Goal: Information Seeking & Learning: Find specific fact

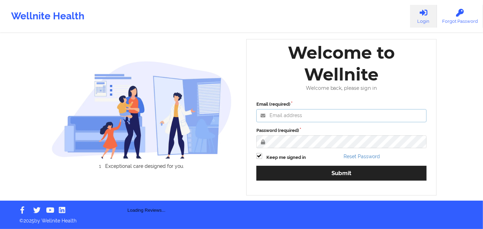
type input "russel@wellnite.com"
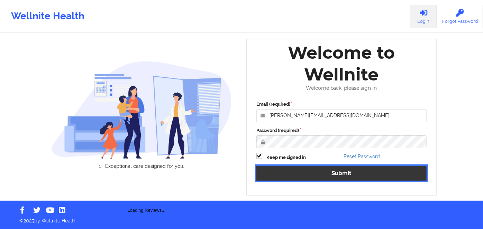
click at [356, 170] on button "Submit" at bounding box center [341, 173] width 170 height 15
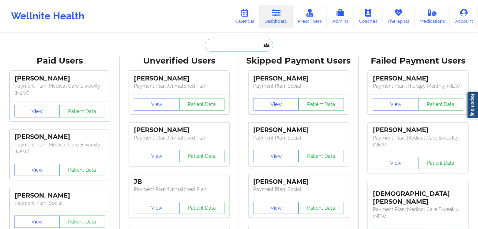
click at [247, 42] on input "text" at bounding box center [239, 45] width 68 height 13
paste input "keishondarudolph@yahoo.com"
type input "keishondarudolph@yahoo.com"
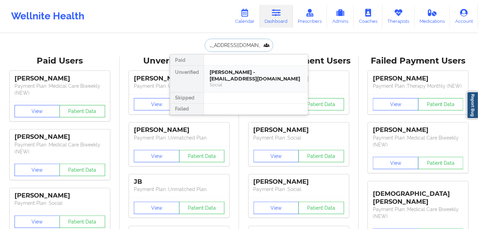
click at [234, 75] on div "Keishonda Rudolph - keishondarudolph@yahoo.com" at bounding box center [256, 75] width 93 height 13
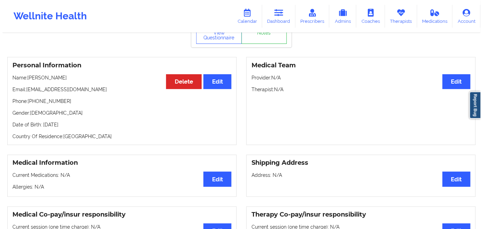
scroll to position [31, 0]
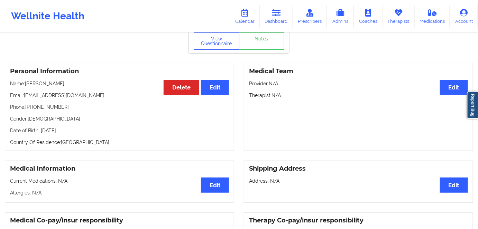
drag, startPoint x: 212, startPoint y: 53, endPoint x: 213, endPoint y: 49, distance: 3.9
click at [213, 52] on div "View Questionnaire Notes" at bounding box center [239, 40] width 100 height 25
click at [213, 37] on button "View Questionnaire" at bounding box center [217, 41] width 46 height 17
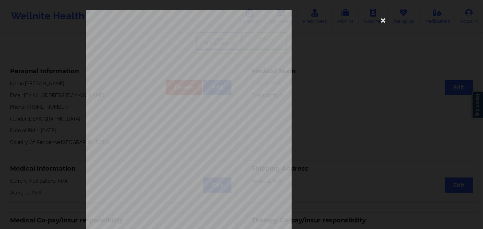
scroll to position [100, 0]
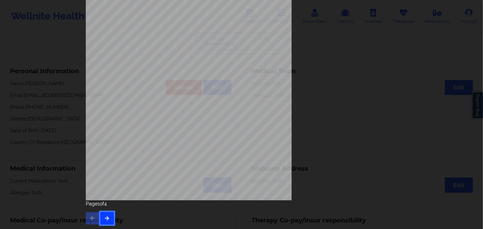
drag, startPoint x: 110, startPoint y: 215, endPoint x: 113, endPoint y: 223, distance: 8.9
click at [110, 217] on button "button" at bounding box center [106, 218] width 13 height 12
click at [102, 227] on div "Feeling nervous, anxious, or on edge Not being able to stop or control worrying…" at bounding box center [241, 67] width 321 height 325
click at [107, 216] on icon "button" at bounding box center [107, 218] width 6 height 4
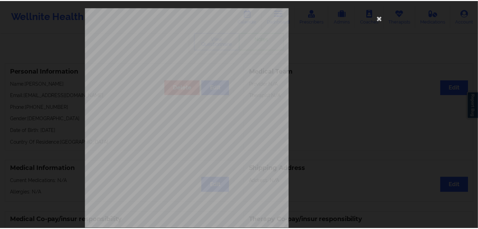
scroll to position [0, 0]
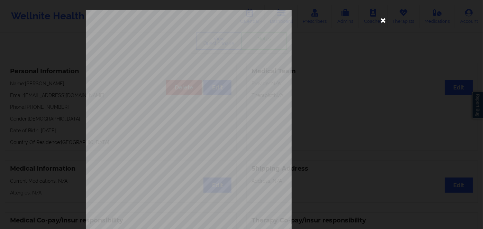
click at [382, 21] on icon at bounding box center [383, 20] width 11 height 11
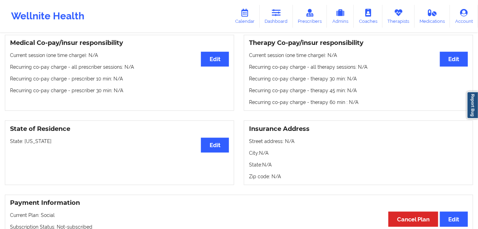
scroll to position [220, 0]
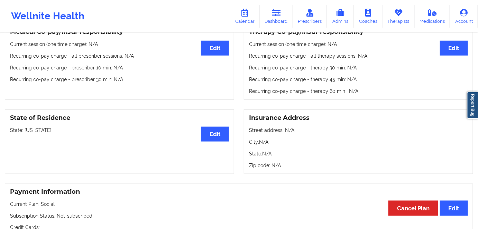
click at [37, 128] on p "State: Kentucky" at bounding box center [119, 130] width 219 height 7
copy p "Kentucky"
click at [285, 16] on link "Dashboard" at bounding box center [276, 16] width 33 height 23
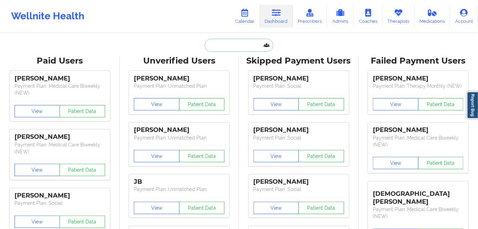
click at [241, 42] on input "text" at bounding box center [239, 45] width 68 height 13
paste input "klealutaj@gmail.com"
type input "klealutaj@gmail.com"
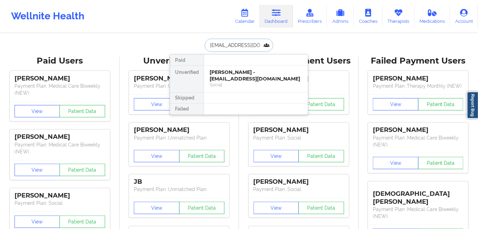
click at [239, 73] on div "Klea Lutaj - klealutaj@gmail.com" at bounding box center [256, 75] width 93 height 13
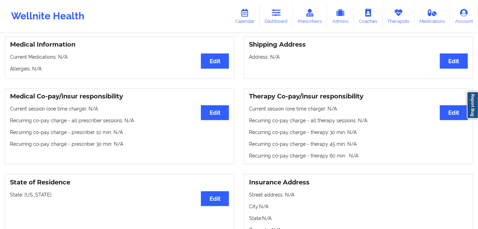
scroll to position [31, 0]
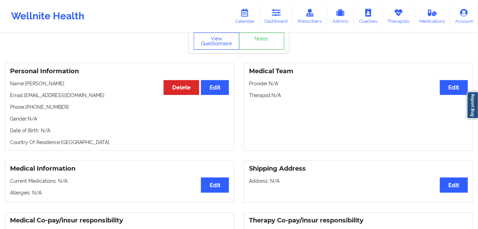
click at [216, 41] on button "View Questionnaire" at bounding box center [217, 41] width 46 height 17
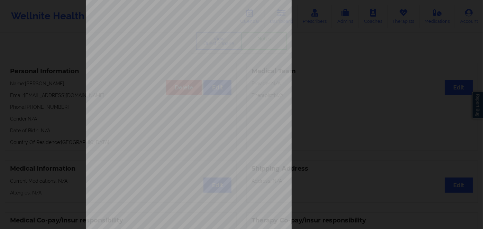
scroll to position [100, 0]
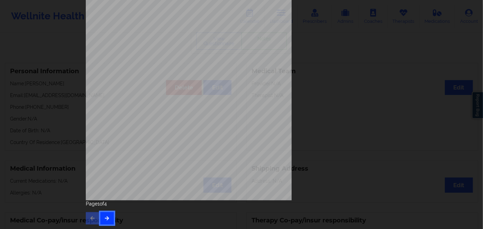
click at [109, 217] on button "button" at bounding box center [106, 218] width 13 height 12
click at [104, 218] on icon "button" at bounding box center [107, 218] width 6 height 4
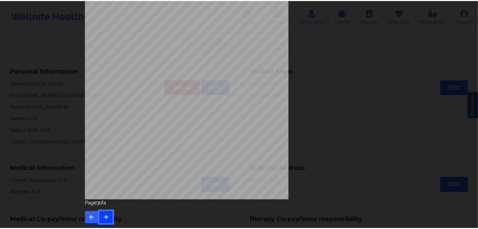
scroll to position [0, 0]
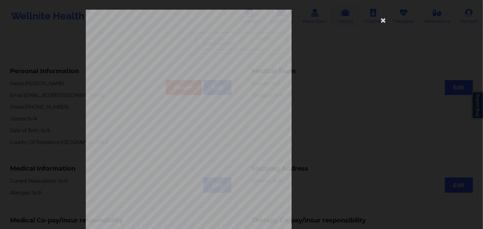
drag, startPoint x: 377, startPoint y: 16, endPoint x: 328, endPoint y: 7, distance: 50.5
click at [379, 17] on icon at bounding box center [383, 20] width 11 height 11
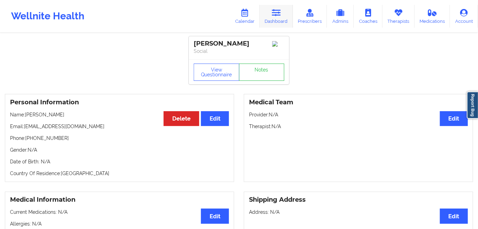
click at [281, 17] on icon at bounding box center [276, 13] width 9 height 8
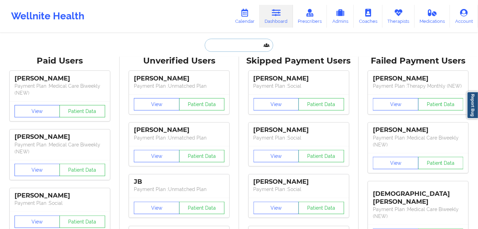
click at [216, 46] on input "text" at bounding box center [239, 45] width 68 height 13
paste input "mpaniagua360@gmail.com"
type input "mpaniagua360@gmail.com"
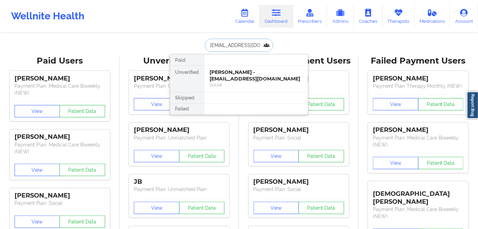
scroll to position [0, 6]
click at [263, 83] on div "Therapy Monthly (NEW)" at bounding box center [256, 85] width 93 height 6
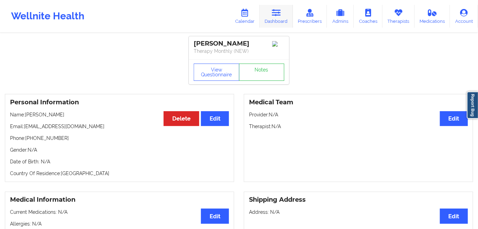
click at [280, 14] on icon at bounding box center [276, 13] width 9 height 8
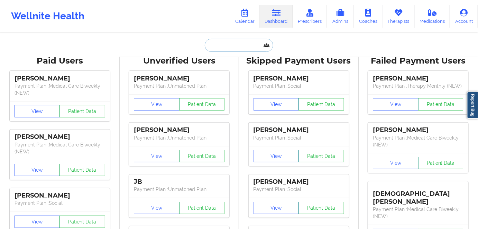
click at [245, 48] on input "text" at bounding box center [239, 45] width 68 height 13
paste input "asjones1016@yahoo.com"
type input "asjones1016@yahoo.com"
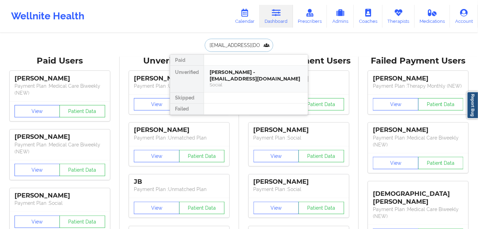
click at [243, 79] on div "Amanda Schifcar - asjones1016@yahoo.com" at bounding box center [256, 75] width 93 height 13
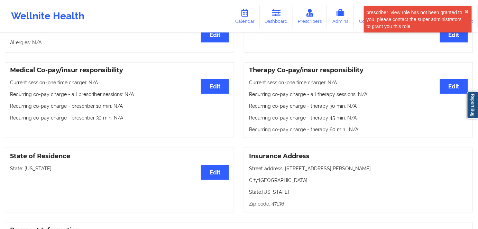
scroll to position [220, 0]
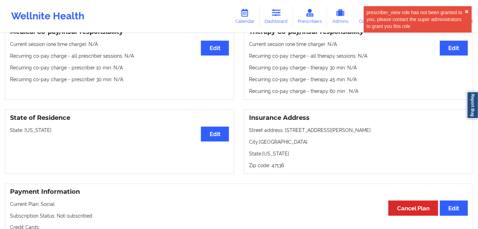
click at [35, 132] on p "State: Indiana" at bounding box center [119, 130] width 219 height 7
copy p "Indiana"
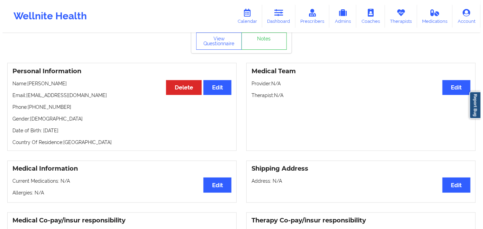
scroll to position [0, 0]
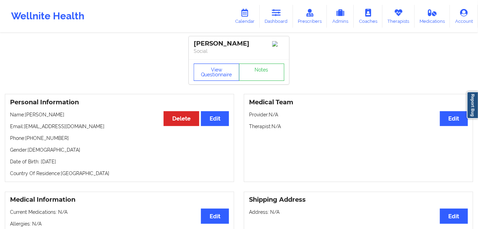
click at [219, 67] on button "View Questionnaire" at bounding box center [217, 72] width 46 height 17
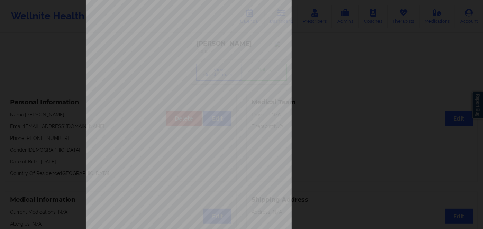
scroll to position [100, 0]
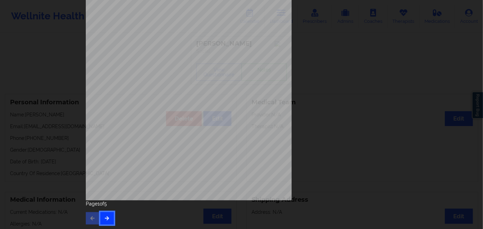
click at [110, 220] on button "button" at bounding box center [106, 218] width 13 height 12
click at [105, 218] on icon "button" at bounding box center [107, 218] width 6 height 4
click at [107, 218] on icon "button" at bounding box center [107, 218] width 6 height 4
click at [174, 96] on div "Insurance company type details by patient commercial Insurance Member ID for pa…" at bounding box center [241, 54] width 311 height 291
click at [178, 113] on span "Magellan Behavioral Health" at bounding box center [177, 112] width 38 height 3
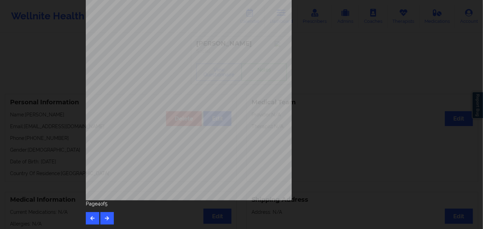
click at [166, 97] on span "0HPKZK000" at bounding box center [166, 97] width 17 height 3
copy span "0HPKZK000"
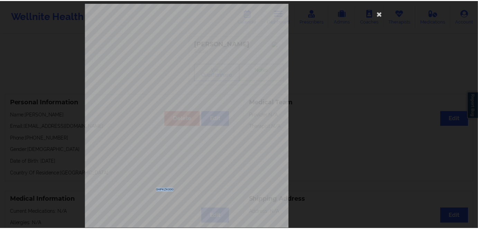
scroll to position [0, 0]
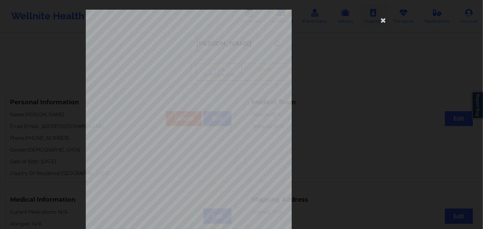
drag, startPoint x: 385, startPoint y: 24, endPoint x: 381, endPoint y: 23, distance: 3.7
click at [384, 24] on icon at bounding box center [383, 20] width 11 height 11
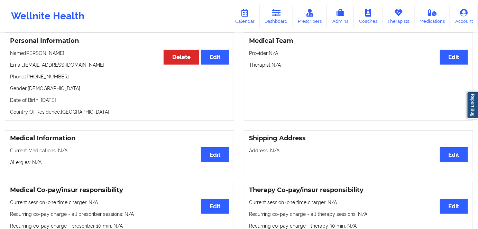
scroll to position [63, 0]
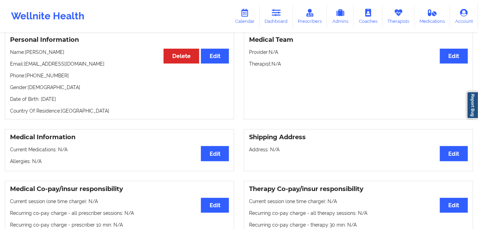
click at [85, 98] on p "Date of Birth: 15th of December 1994" at bounding box center [119, 99] width 219 height 7
copy p "1994"
drag, startPoint x: 73, startPoint y: 56, endPoint x: 26, endPoint y: 49, distance: 47.2
click at [26, 48] on div "Personal Information Edit Delete Name: Amanda Schifcar Email: asjones1016@yahoo…" at bounding box center [119, 75] width 229 height 88
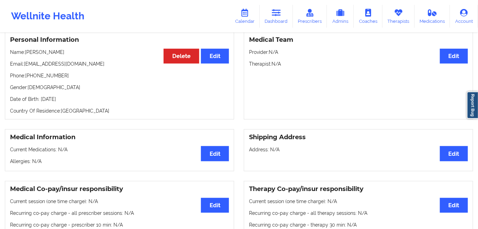
copy p "[PERSON_NAME]"
